Goal: Task Accomplishment & Management: Use online tool/utility

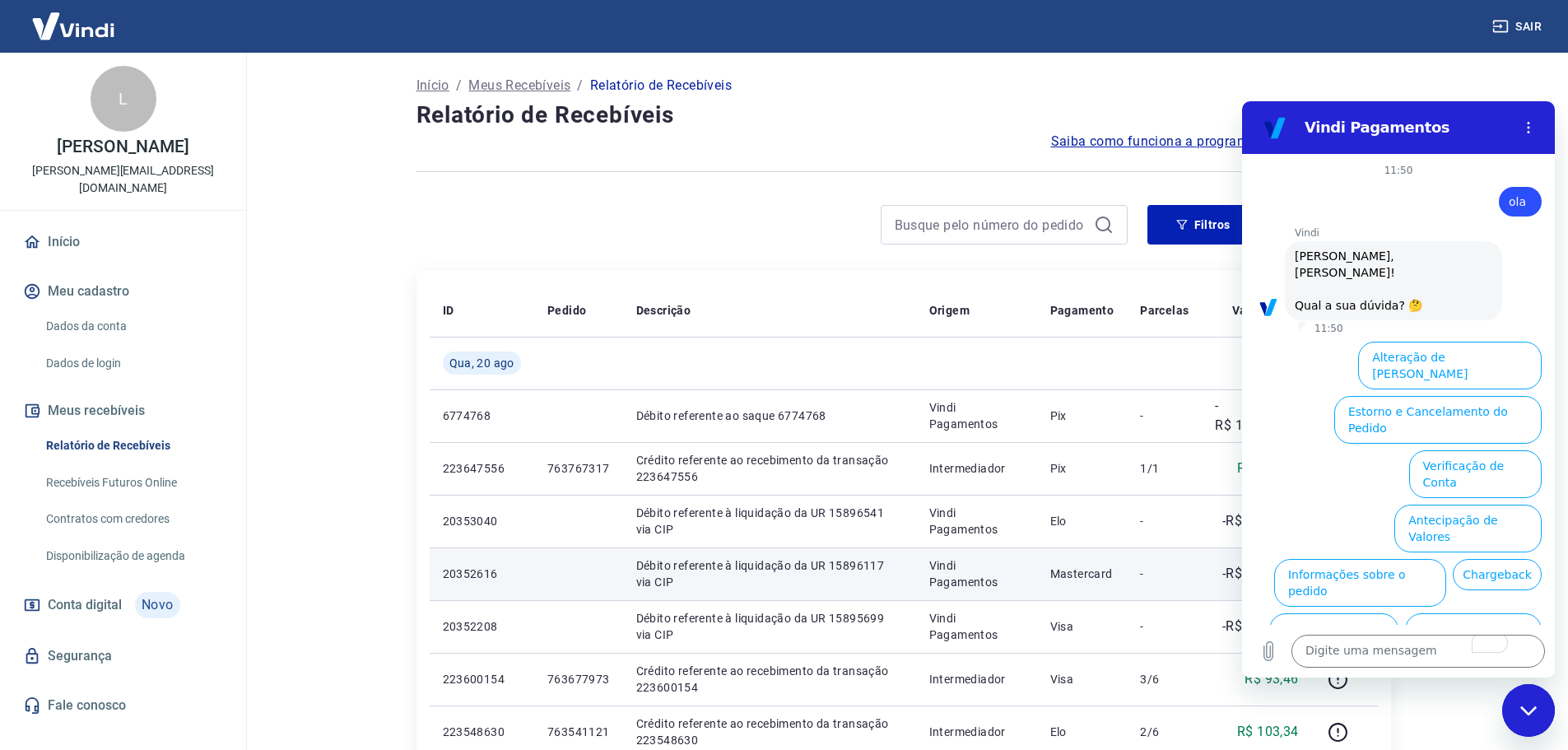
scroll to position [38, 0]
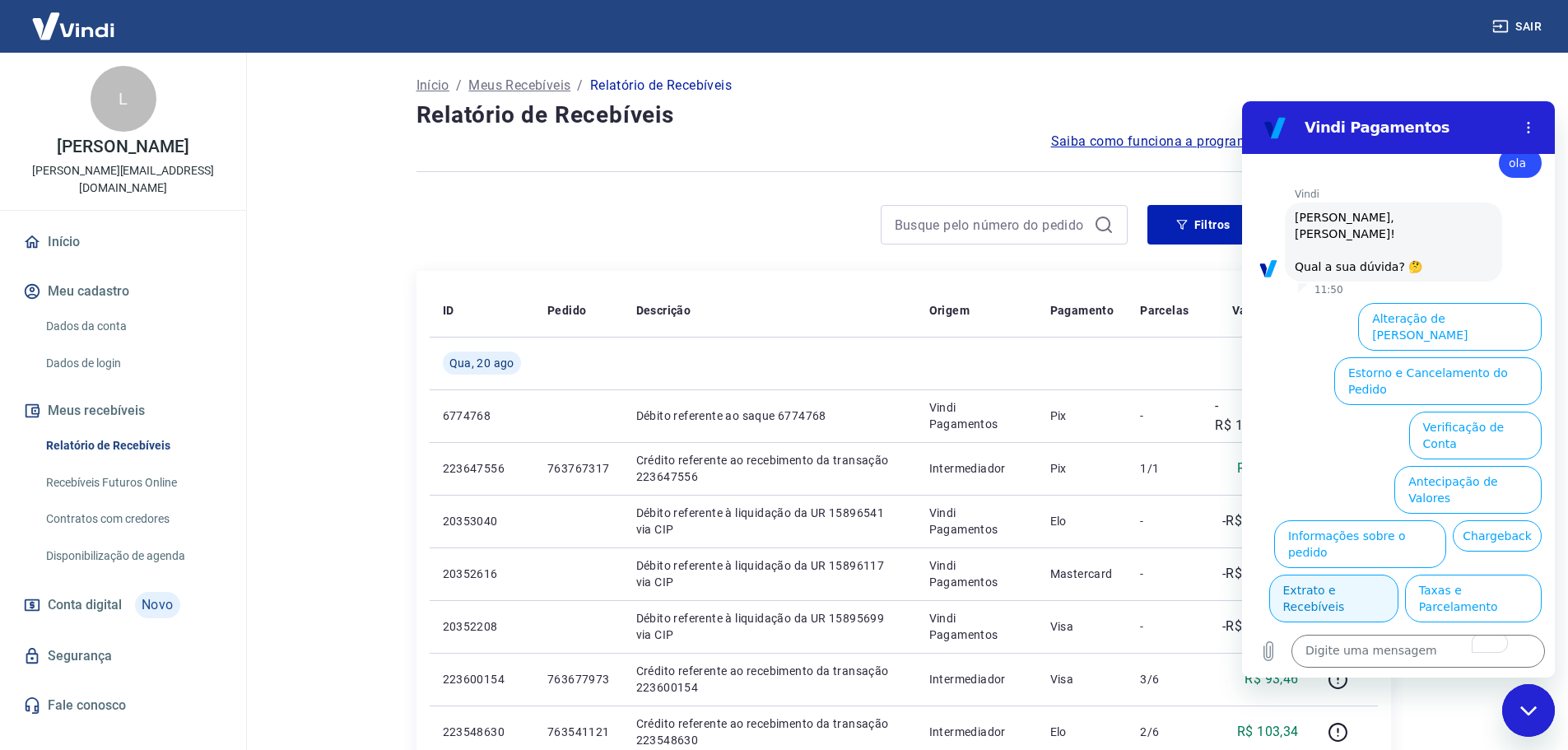
click at [1399, 575] on button "Extrato e Recebíveis" at bounding box center [1334, 599] width 129 height 48
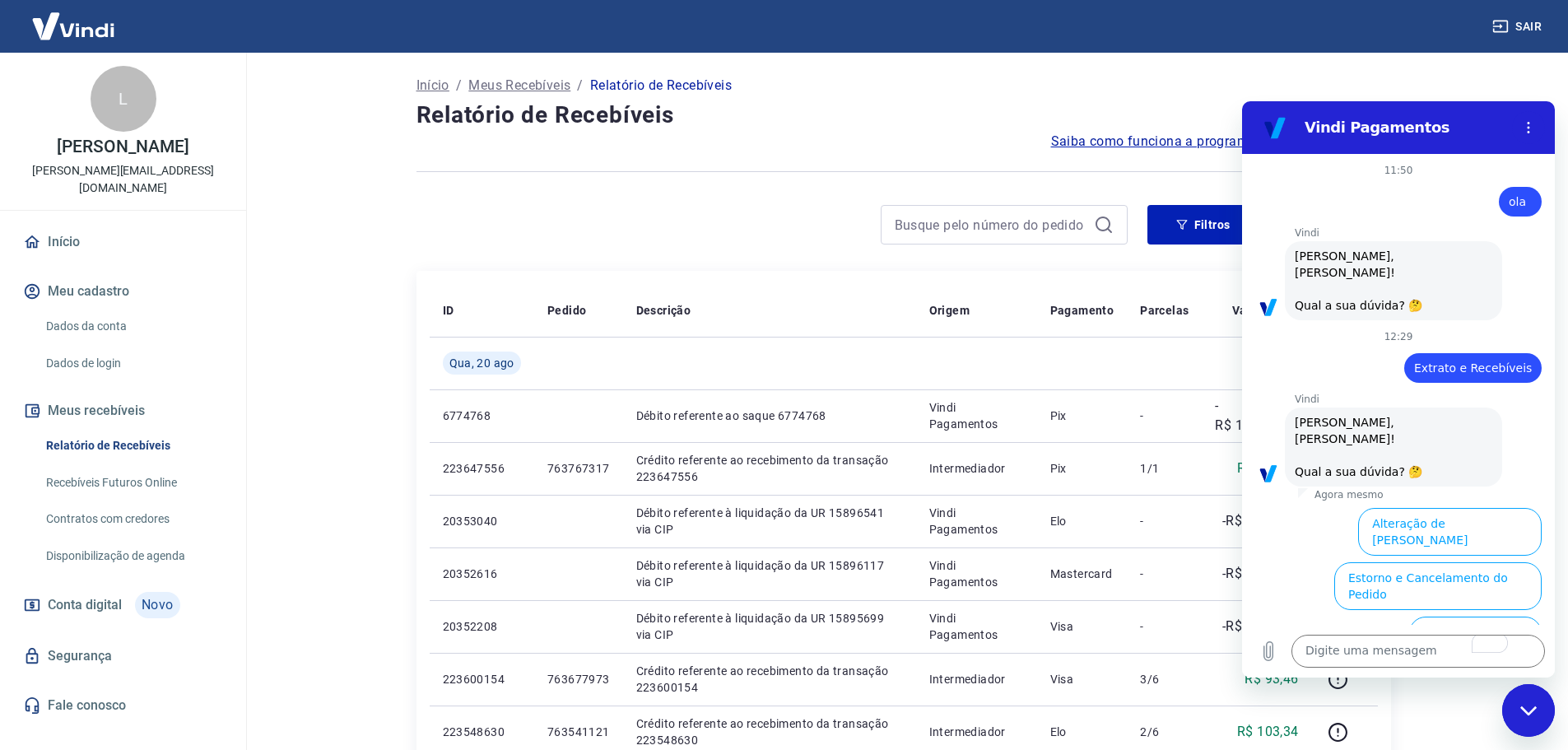
scroll to position [188, 0]
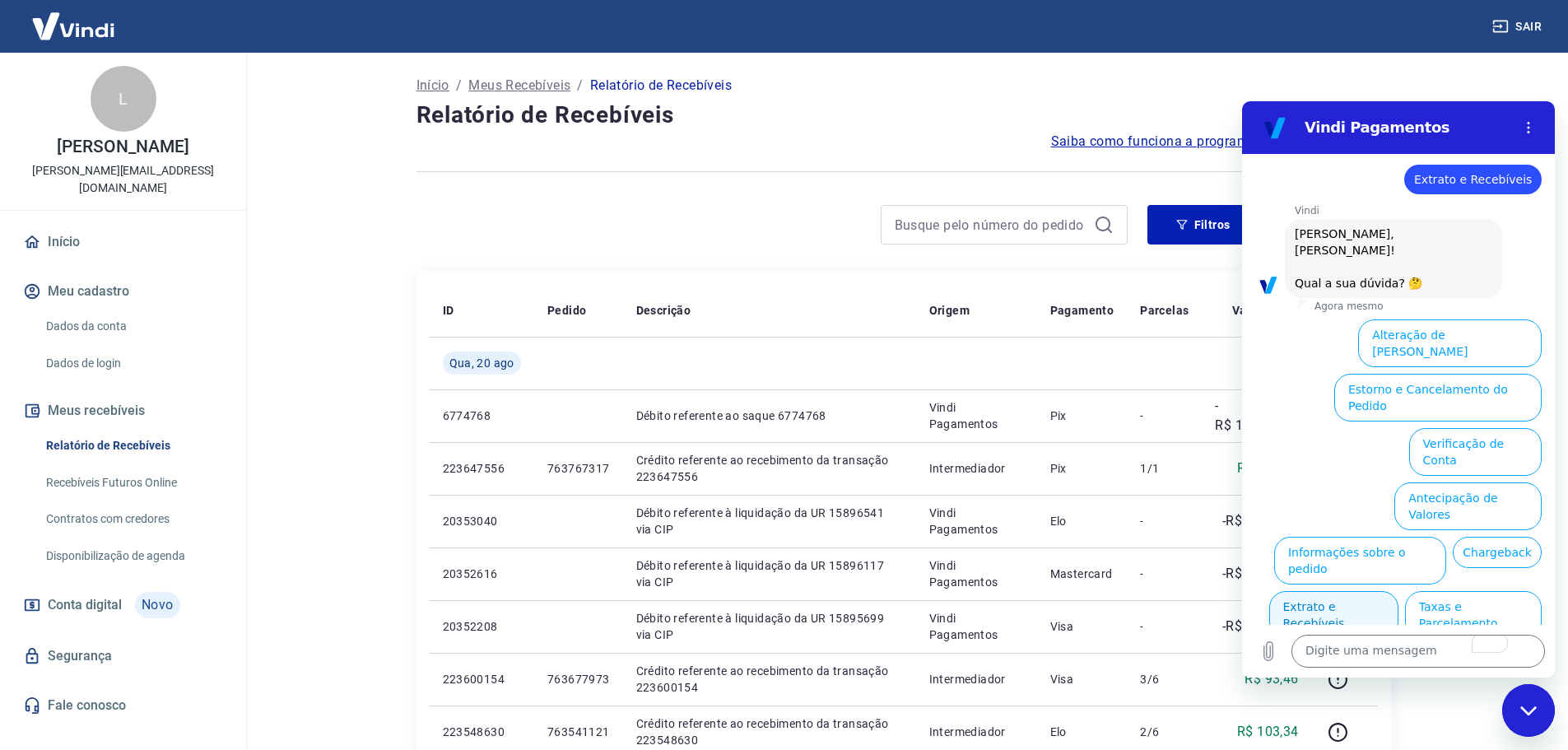
click at [1399, 591] on button "Extrato e Recebíveis" at bounding box center [1334, 615] width 129 height 48
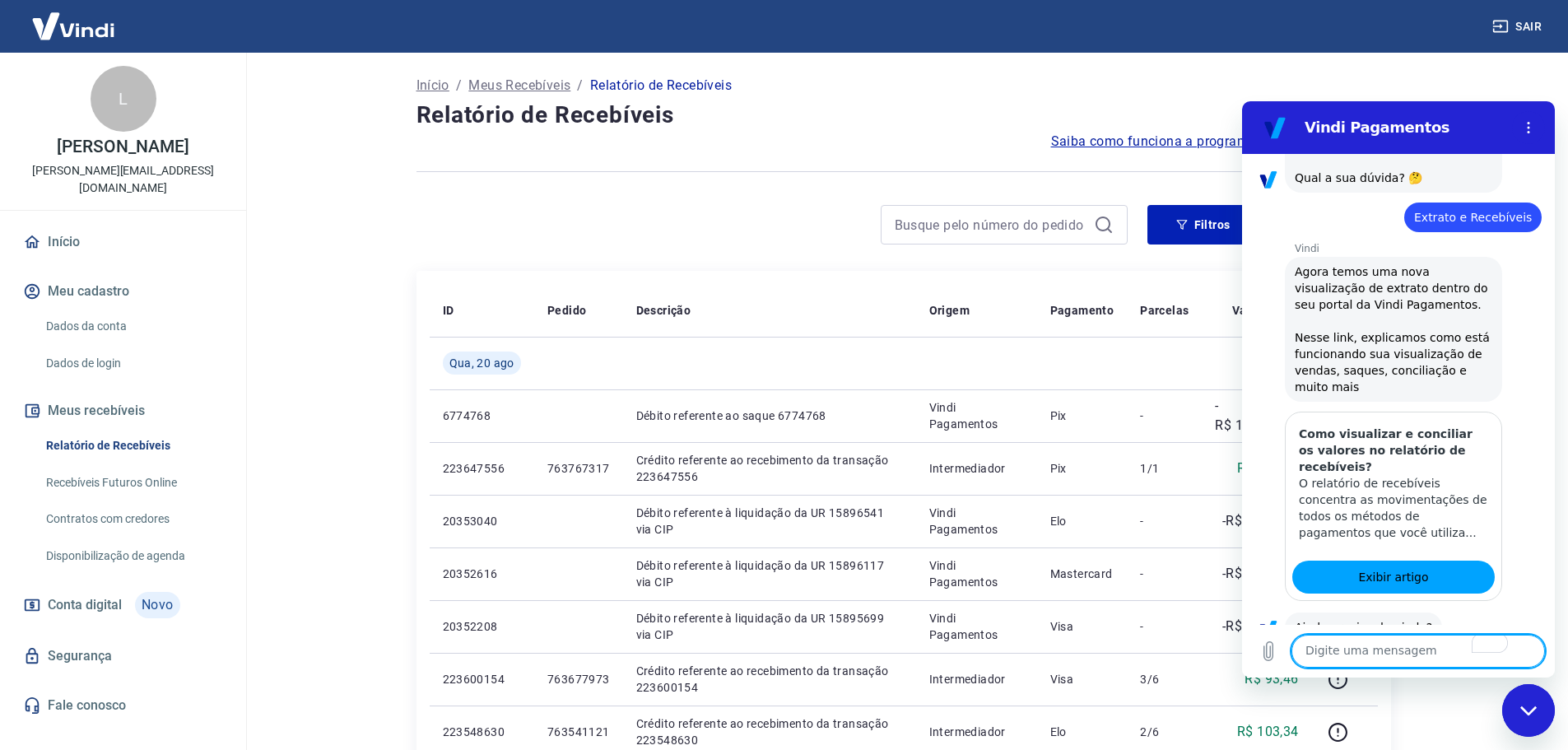
scroll to position [335, 0]
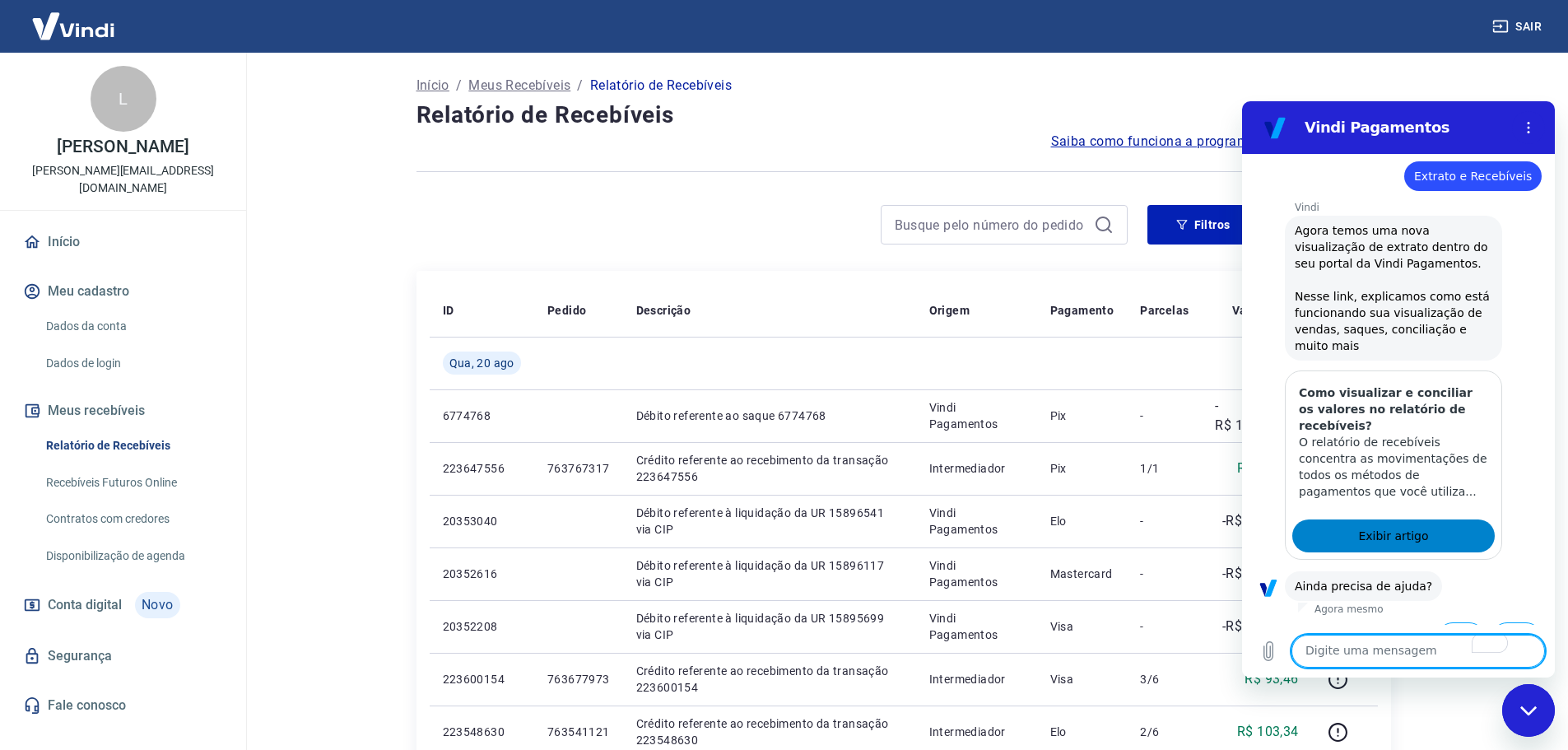
click at [1411, 526] on span "Exibir artigo" at bounding box center [1393, 536] width 70 height 20
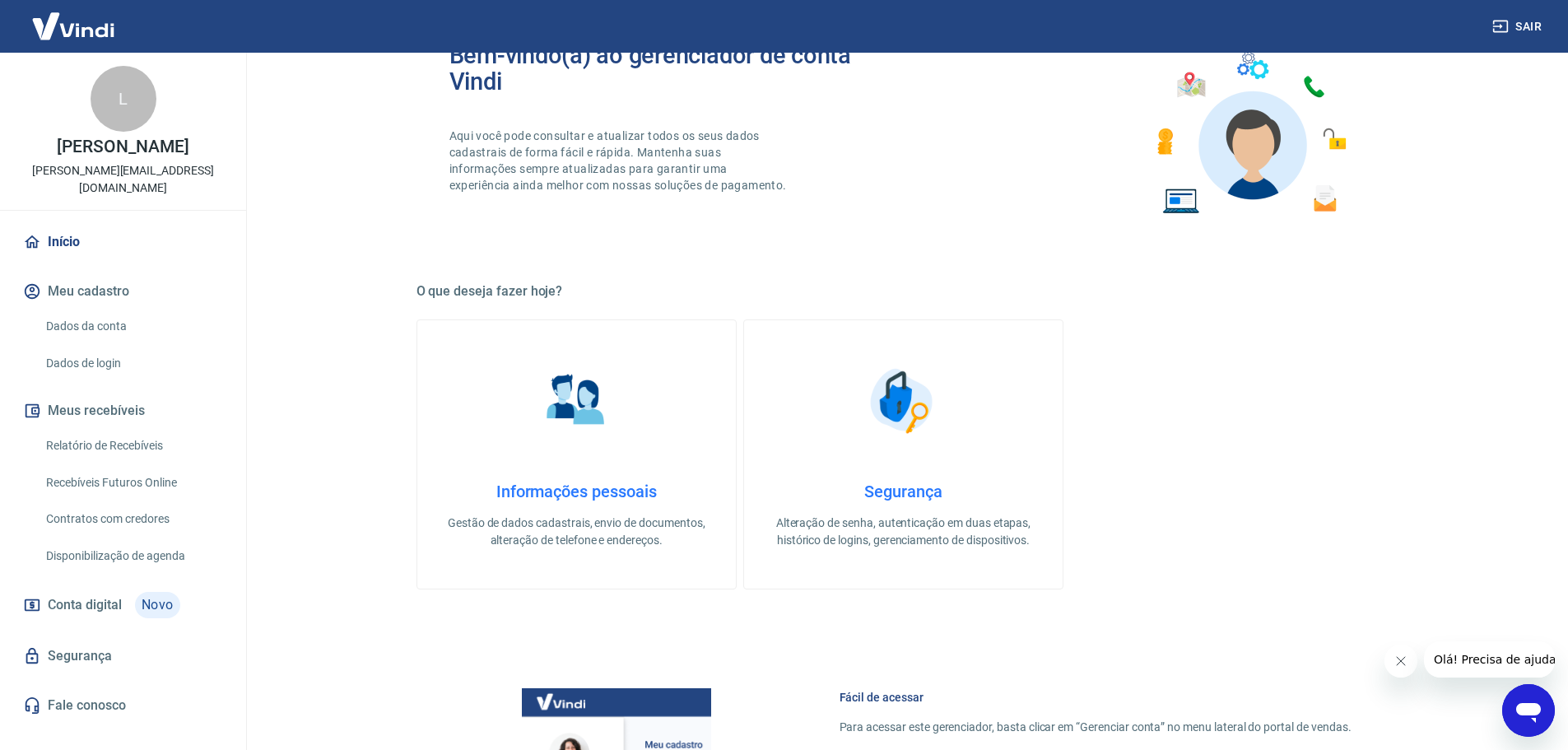
scroll to position [374, 0]
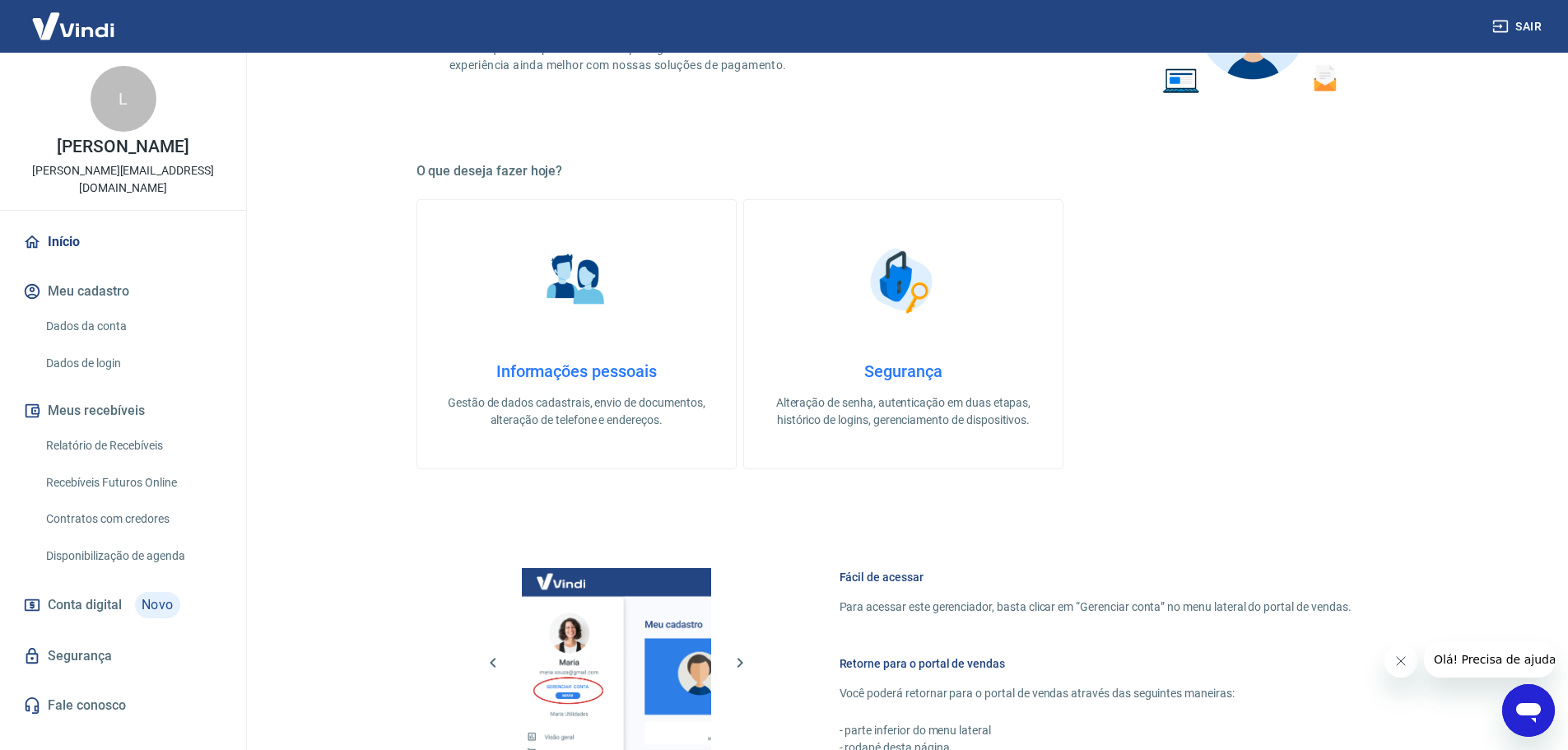
click at [126, 429] on link "Relatório de Recebíveis" at bounding box center [132, 445] width 187 height 33
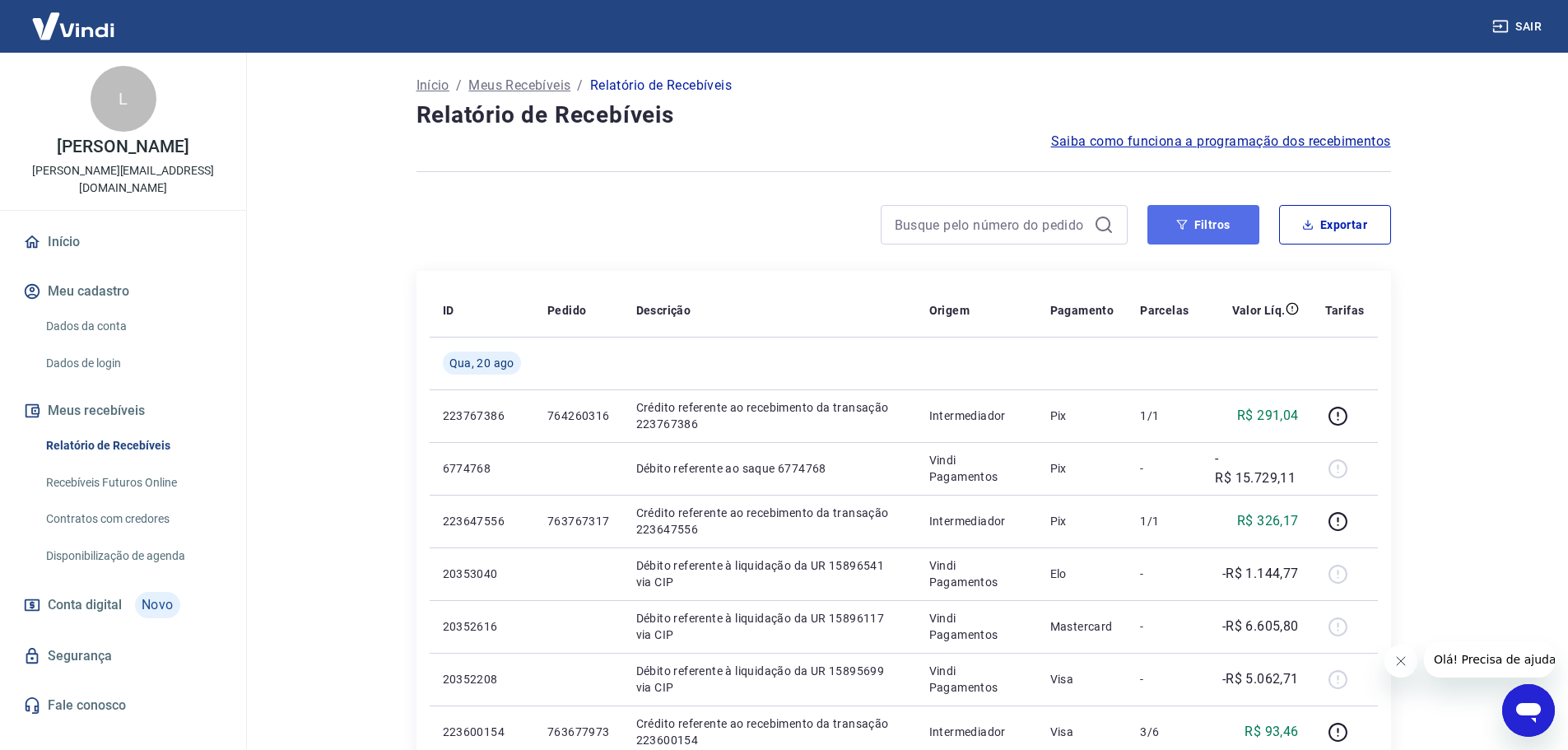
click at [1199, 219] on button "Filtros" at bounding box center [1203, 224] width 112 height 39
